Goal: Use online tool/utility: Utilize a website feature to perform a specific function

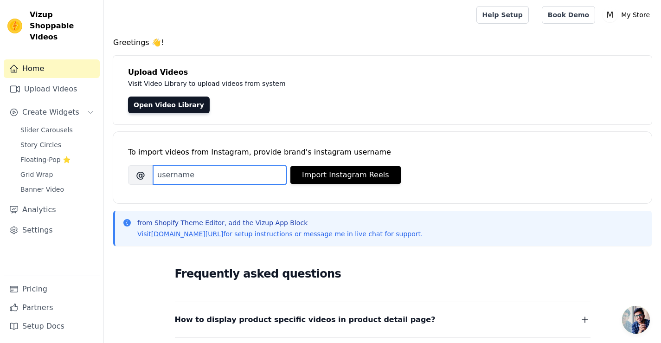
click at [228, 174] on input "Brand's Instagram Username" at bounding box center [220, 174] width 134 height 19
click at [254, 167] on input "Brand's Instagram Username" at bounding box center [220, 174] width 134 height 19
paste input "shaayra_jaipur"
type input "shaayra_jaipur"
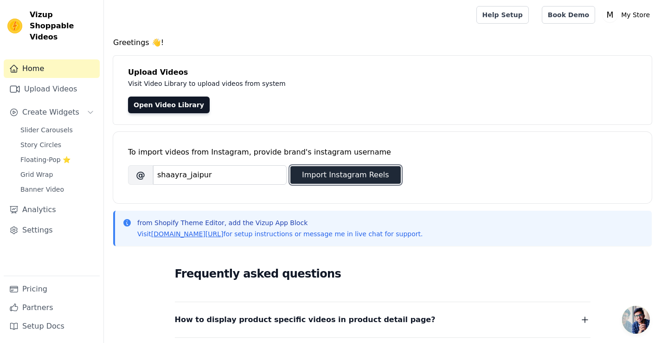
click at [371, 177] on button "Import Instagram Reels" at bounding box center [345, 175] width 110 height 18
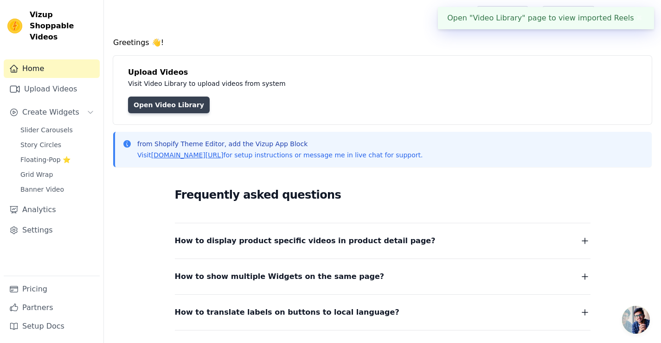
click at [177, 103] on link "Open Video Library" at bounding box center [169, 104] width 82 height 17
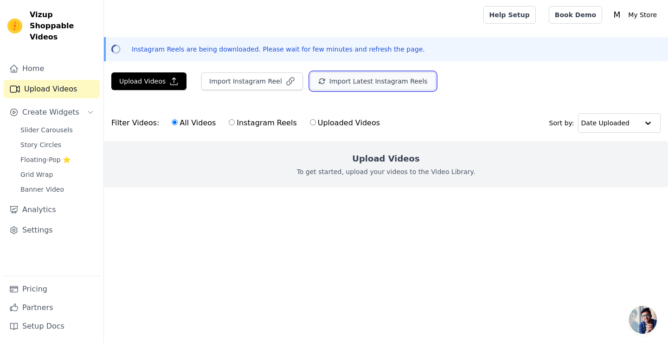
click at [367, 81] on button "Import Latest Instagram Reels" at bounding box center [372, 81] width 125 height 18
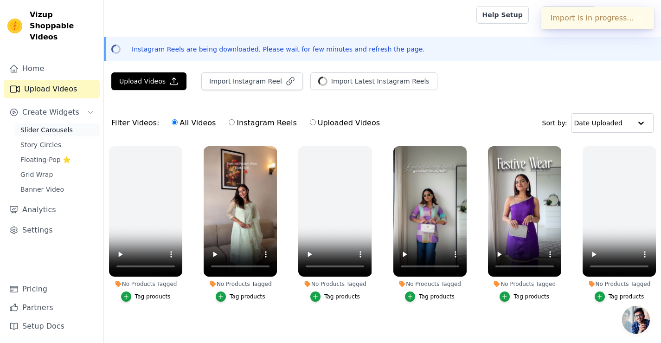
click at [45, 125] on span "Slider Carousels" at bounding box center [46, 129] width 52 height 9
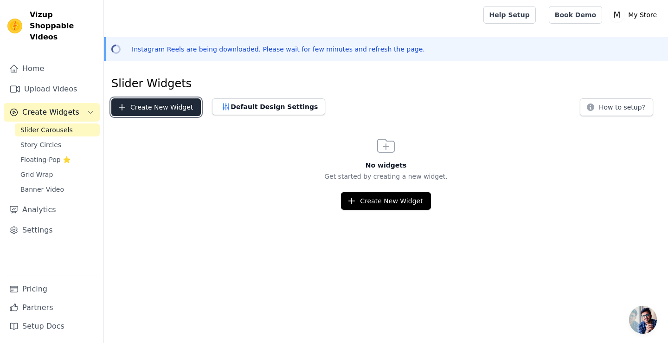
click at [161, 115] on button "Create New Widget" at bounding box center [156, 107] width 90 height 18
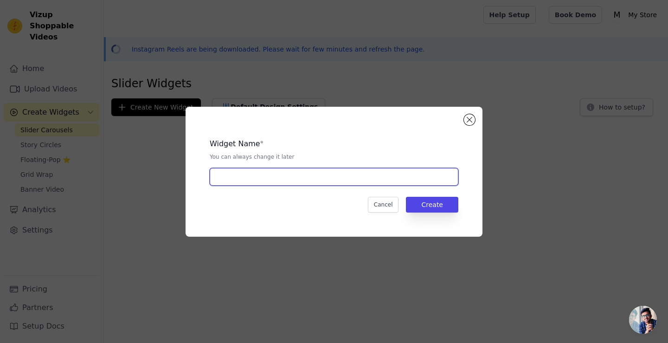
click at [263, 185] on input "text" at bounding box center [334, 177] width 249 height 18
type input "Watch & Buy"
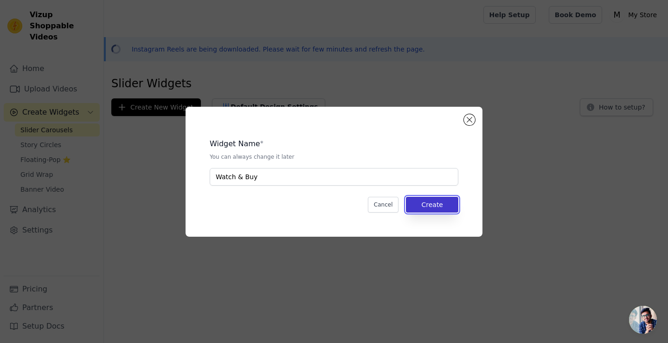
click at [424, 202] on button "Create" at bounding box center [432, 205] width 52 height 16
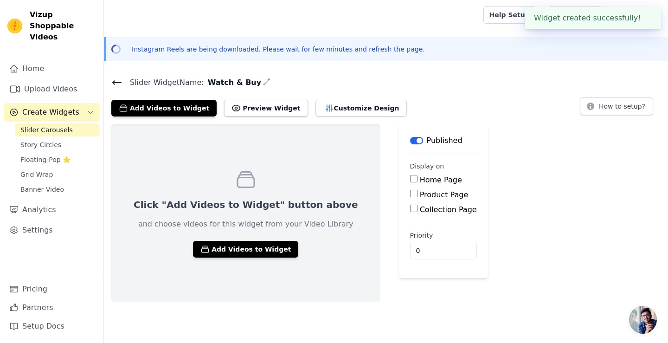
click at [420, 182] on label "Home Page" at bounding box center [441, 179] width 42 height 9
click at [417, 182] on input "Home Page" at bounding box center [413, 178] width 7 height 7
checkbox input "true"
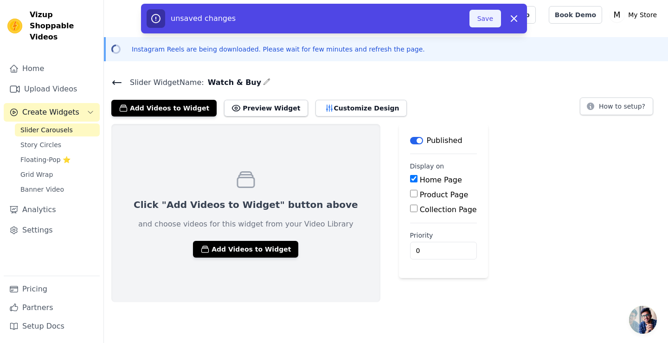
click at [487, 21] on button "Save" at bounding box center [485, 19] width 32 height 18
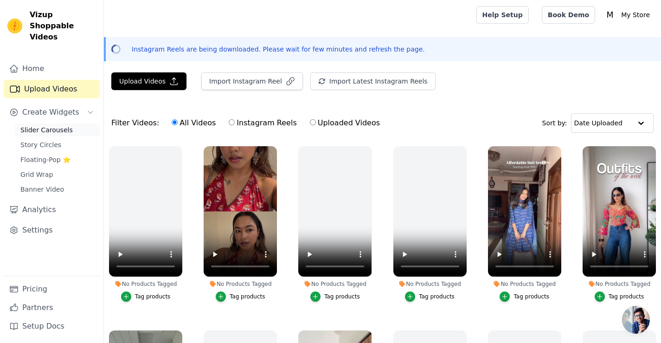
click at [39, 123] on link "Slider Carousels" at bounding box center [57, 129] width 85 height 13
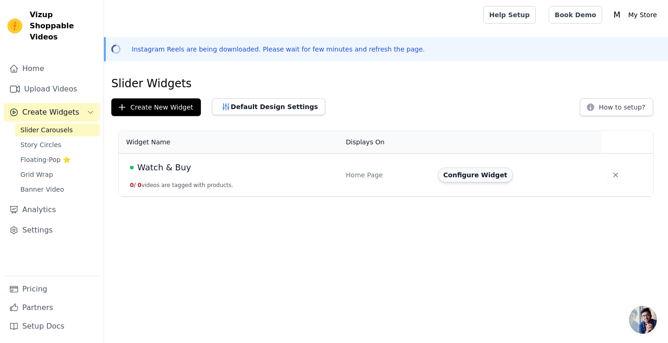
click at [493, 177] on button "Configure Widget" at bounding box center [475, 174] width 75 height 15
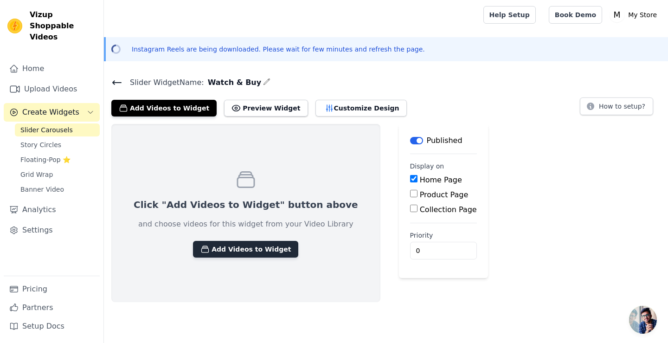
click at [200, 247] on button "Add Videos to Widget" at bounding box center [245, 249] width 105 height 17
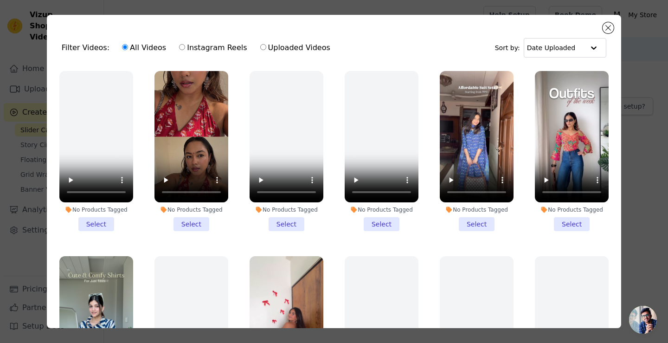
click at [474, 219] on li "No Products Tagged Select" at bounding box center [477, 151] width 74 height 160
click at [0, 0] on input "No Products Tagged Select" at bounding box center [0, 0] width 0 height 0
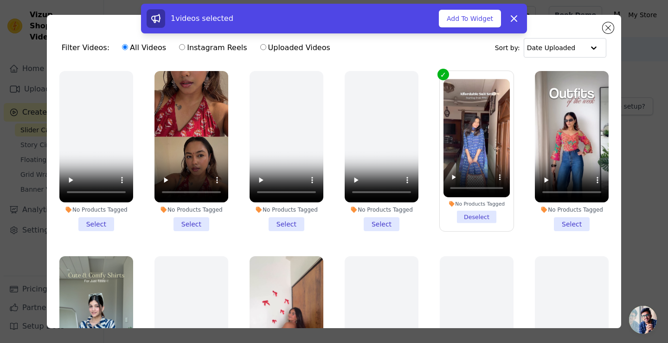
click at [560, 218] on li "No Products Tagged Select" at bounding box center [572, 151] width 74 height 160
click at [0, 0] on input "No Products Tagged Select" at bounding box center [0, 0] width 0 height 0
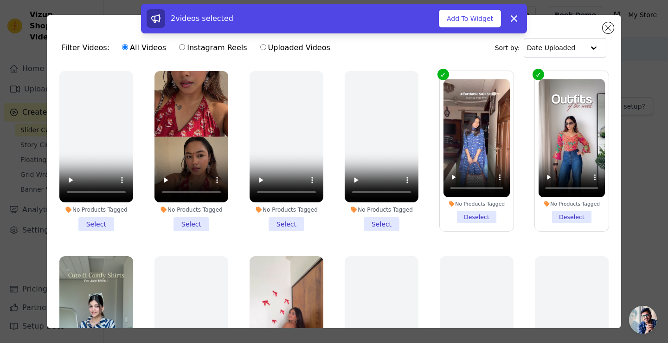
click at [182, 220] on li "No Products Tagged Select" at bounding box center [191, 151] width 74 height 160
click at [0, 0] on input "No Products Tagged Select" at bounding box center [0, 0] width 0 height 0
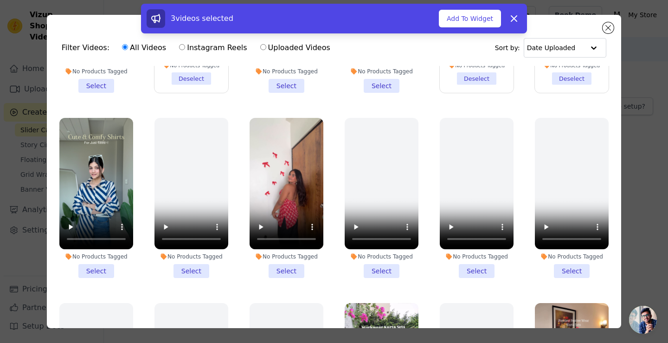
scroll to position [139, 0]
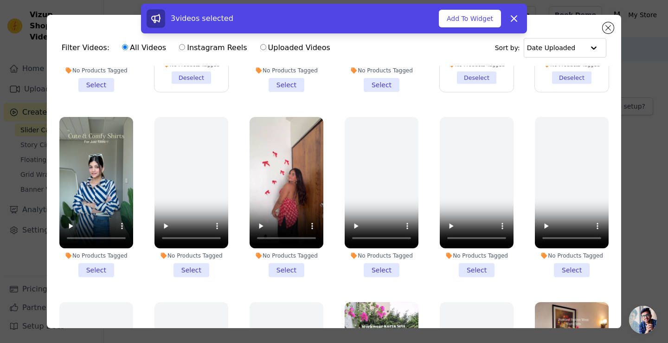
click at [84, 260] on li "No Products Tagged Select" at bounding box center [96, 197] width 74 height 160
click at [0, 0] on input "No Products Tagged Select" at bounding box center [0, 0] width 0 height 0
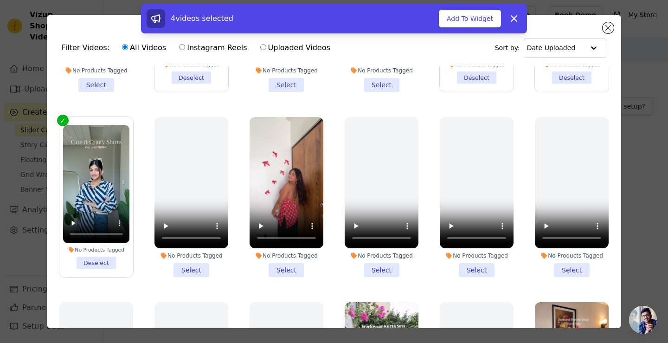
click at [279, 262] on li "No Products Tagged Select" at bounding box center [287, 197] width 74 height 160
click at [0, 0] on input "No Products Tagged Select" at bounding box center [0, 0] width 0 height 0
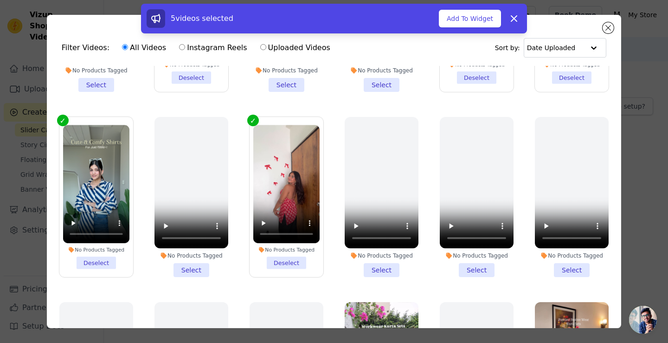
click at [465, 260] on li "No Products Tagged Select" at bounding box center [477, 197] width 74 height 160
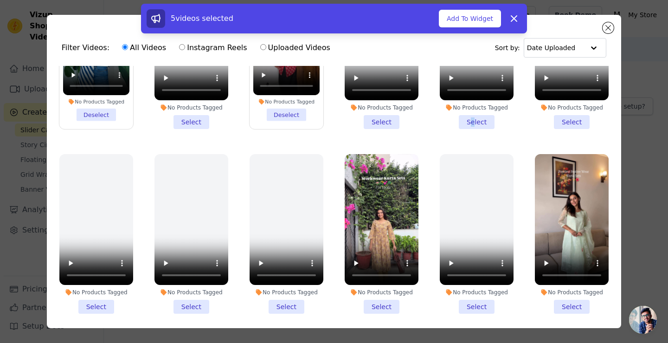
scroll to position [371, 0]
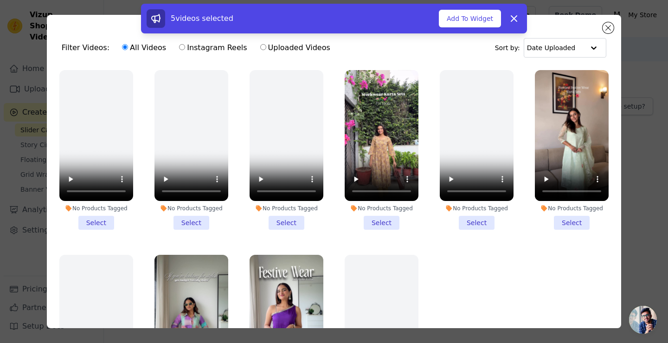
click at [374, 215] on li "No Products Tagged Select" at bounding box center [382, 150] width 74 height 160
click at [0, 0] on input "No Products Tagged Select" at bounding box center [0, 0] width 0 height 0
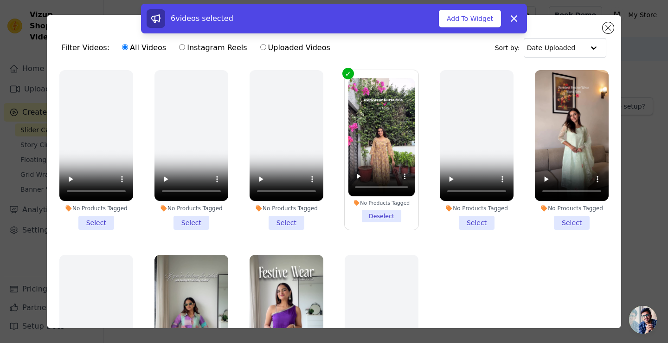
click at [567, 216] on li "No Products Tagged Select" at bounding box center [572, 150] width 74 height 160
click at [0, 0] on input "No Products Tagged Select" at bounding box center [0, 0] width 0 height 0
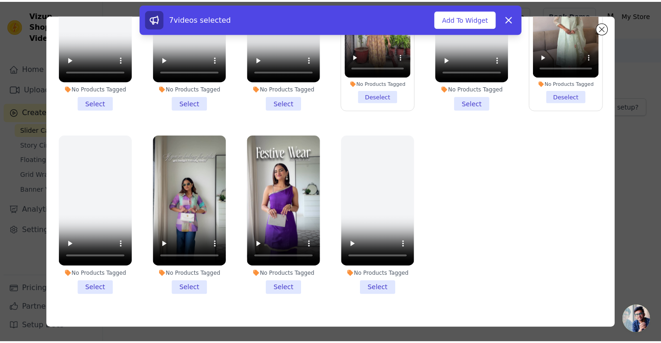
scroll to position [34, 0]
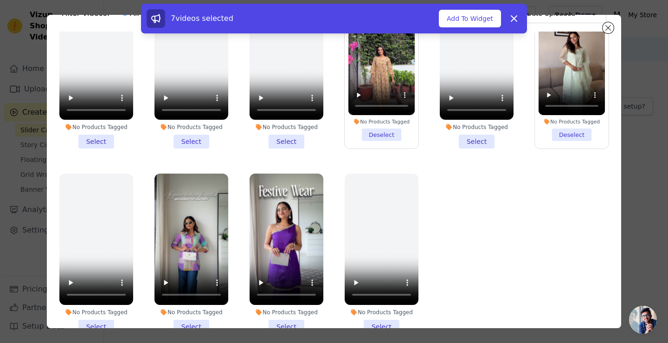
click at [287, 312] on li "No Products Tagged Select" at bounding box center [287, 254] width 74 height 160
click at [0, 0] on input "No Products Tagged Select" at bounding box center [0, 0] width 0 height 0
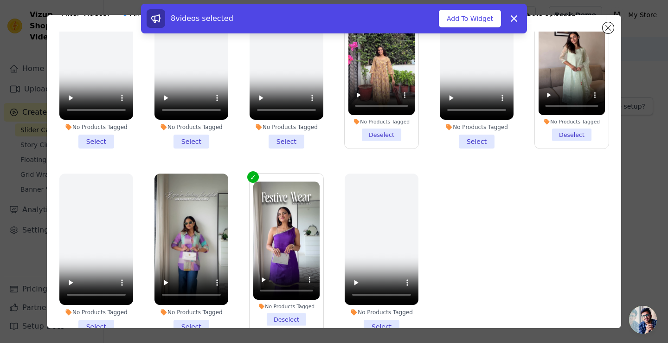
drag, startPoint x: 194, startPoint y: 312, endPoint x: 338, endPoint y: 270, distance: 149.4
click at [194, 312] on li "No Products Tagged Select" at bounding box center [191, 254] width 74 height 160
click at [0, 0] on input "No Products Tagged Select" at bounding box center [0, 0] width 0 height 0
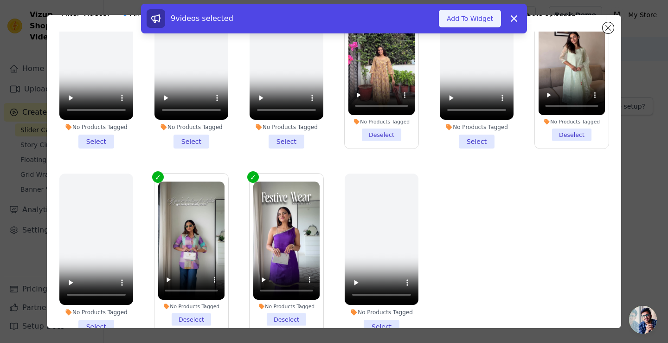
click at [453, 19] on button "Add To Widget" at bounding box center [470, 19] width 62 height 18
